Goal: Task Accomplishment & Management: Manage account settings

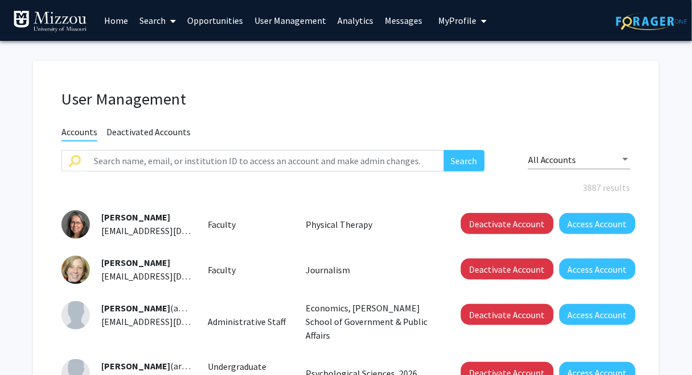
click at [452, 22] on span "My Profile" at bounding box center [457, 20] width 38 height 11
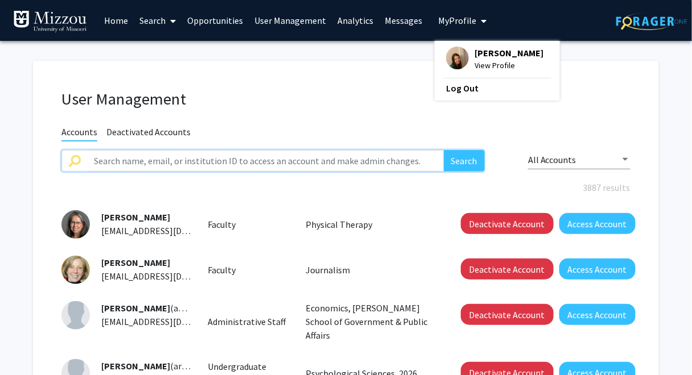
click at [346, 161] on input "text" at bounding box center [265, 161] width 357 height 22
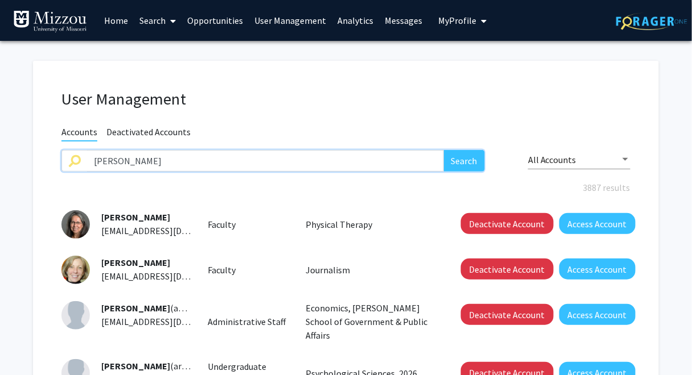
type input "[PERSON_NAME]"
click at [444, 150] on button "Search" at bounding box center [464, 161] width 41 height 22
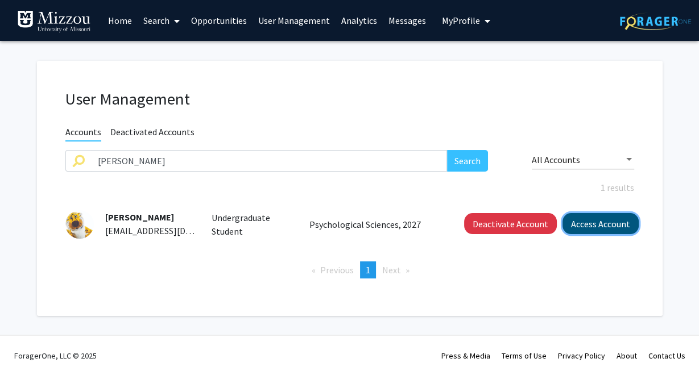
click at [605, 225] on button "Access Account" at bounding box center [601, 223] width 76 height 21
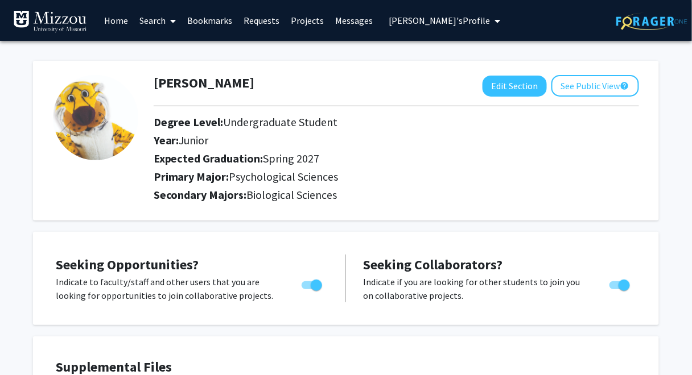
click at [146, 23] on link "Search" at bounding box center [158, 21] width 48 height 40
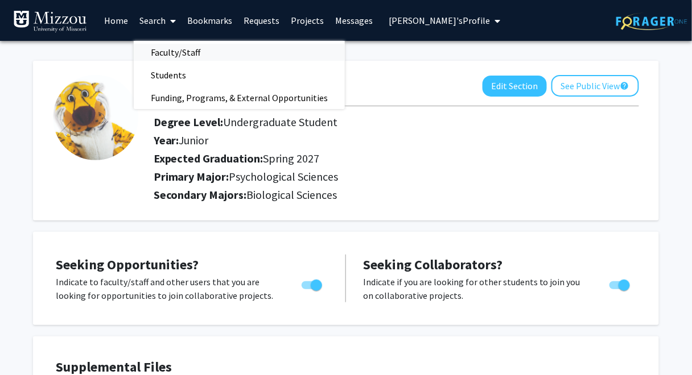
click at [158, 52] on span "Faculty/Staff" at bounding box center [176, 52] width 84 height 23
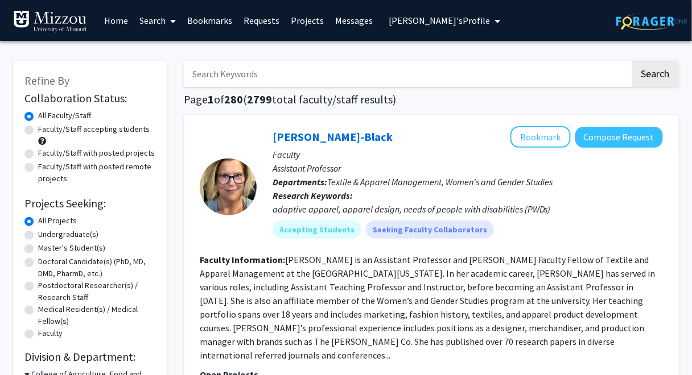
click at [222, 74] on input "Search Keywords" at bounding box center [407, 74] width 447 height 26
type input "carp"
click at [632, 61] on button "Search" at bounding box center [655, 74] width 47 height 26
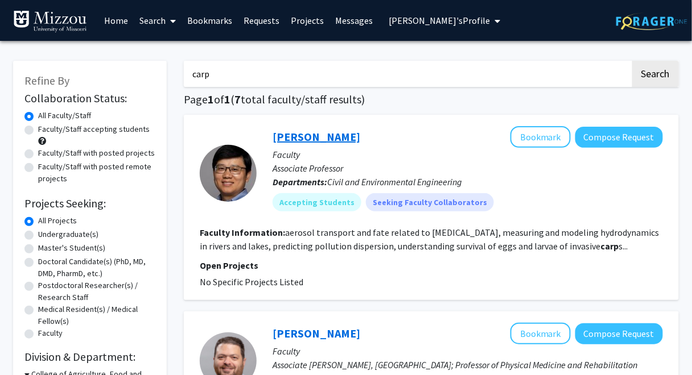
click at [287, 138] on link "[PERSON_NAME]" at bounding box center [316, 137] width 88 height 14
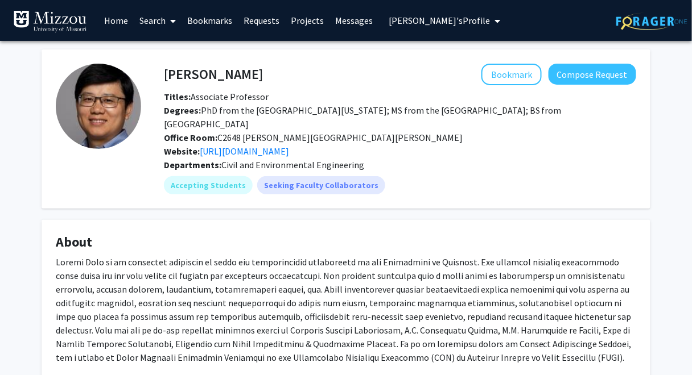
click at [149, 22] on link "Search" at bounding box center [158, 21] width 48 height 40
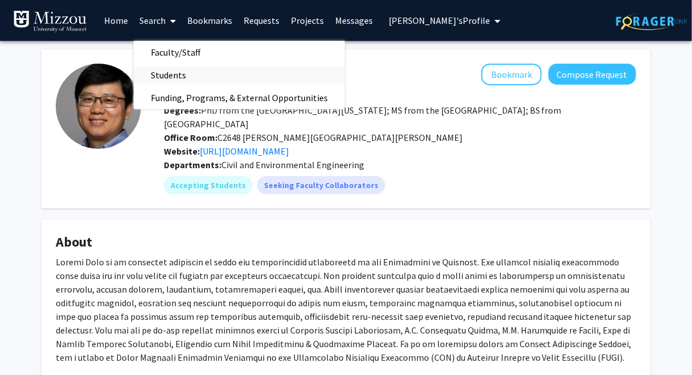
click at [154, 79] on span "Students" at bounding box center [168, 75] width 69 height 23
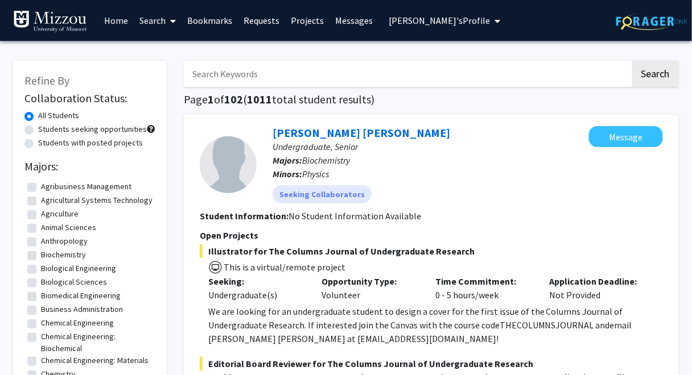
click at [397, 22] on span "[PERSON_NAME]'s Profile" at bounding box center [439, 20] width 101 height 11
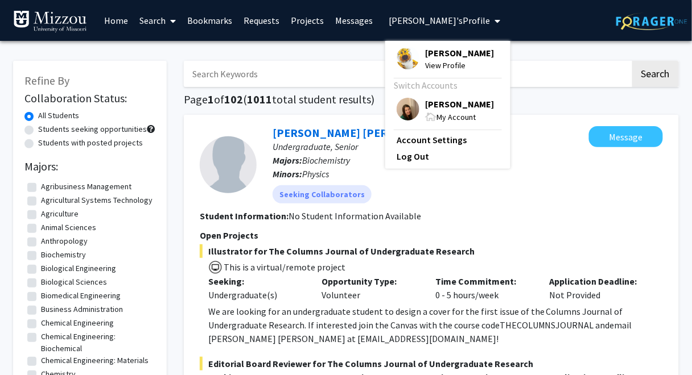
click at [432, 102] on span "[PERSON_NAME]" at bounding box center [459, 104] width 69 height 13
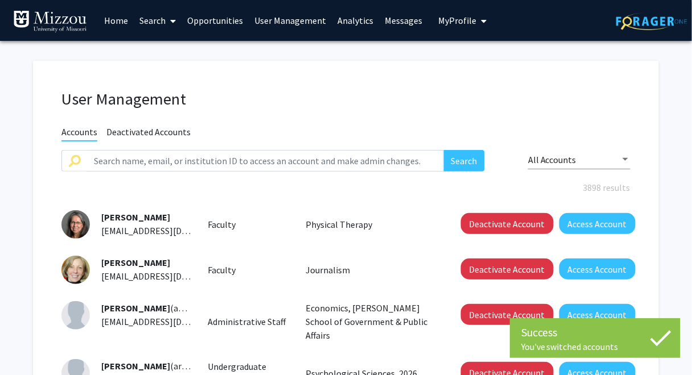
click at [300, 23] on link "User Management" at bounding box center [290, 21] width 83 height 40
click at [303, 164] on input "text" at bounding box center [265, 161] width 357 height 22
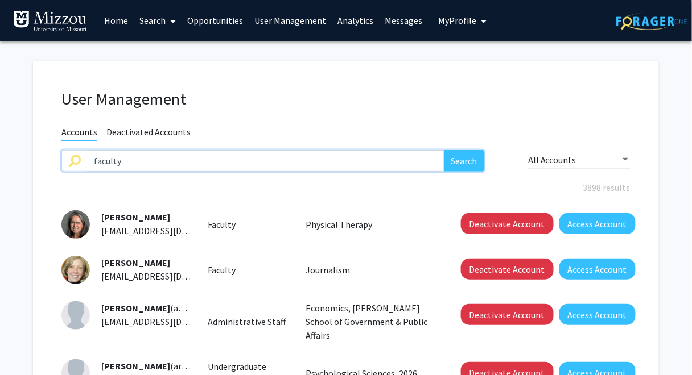
type input "faculty"
click at [444, 150] on button "Search" at bounding box center [464, 161] width 41 height 22
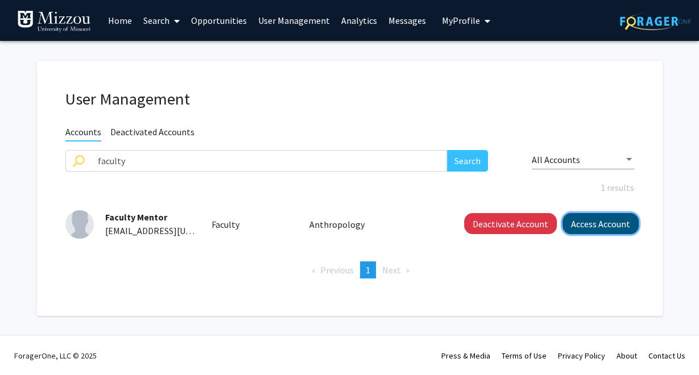
click at [588, 220] on button "Access Account" at bounding box center [601, 223] width 76 height 21
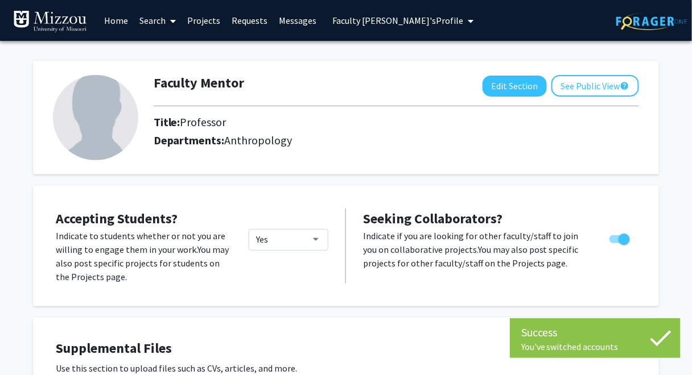
click at [357, 52] on div "Faculty Mentor Edit Section See Public View help Title: Professor Departments: …" at bounding box center [346, 111] width 626 height 125
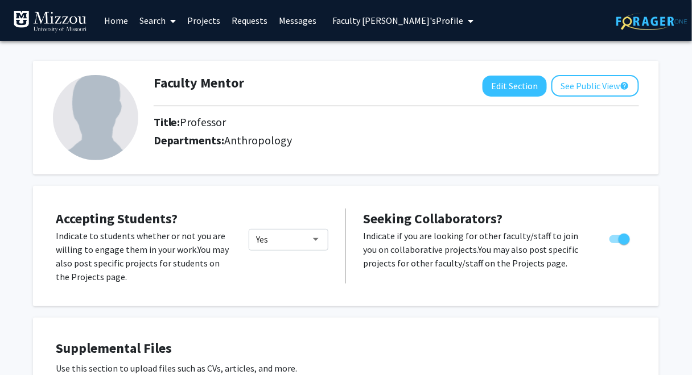
click at [206, 21] on link "Projects" at bounding box center [203, 21] width 44 height 40
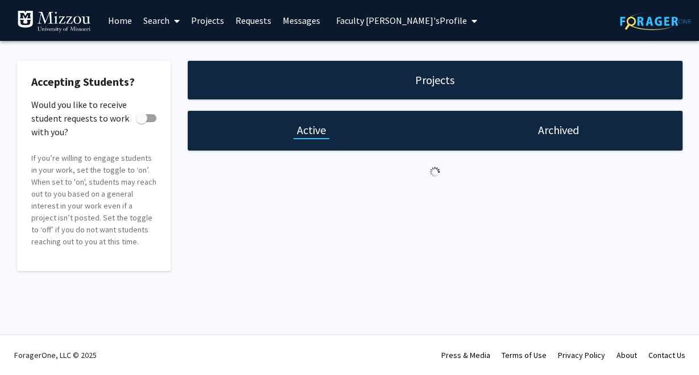
checkbox input "true"
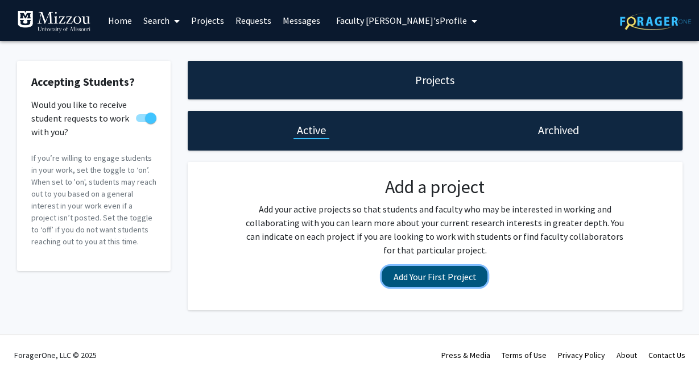
click at [424, 279] on button "Add Your First Project" at bounding box center [435, 276] width 106 height 21
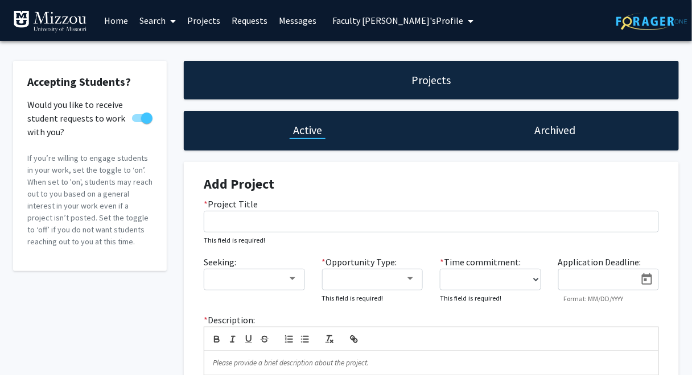
click at [252, 21] on link "Requests" at bounding box center [249, 21] width 47 height 40
